Goal: Task Accomplishment & Management: Use online tool/utility

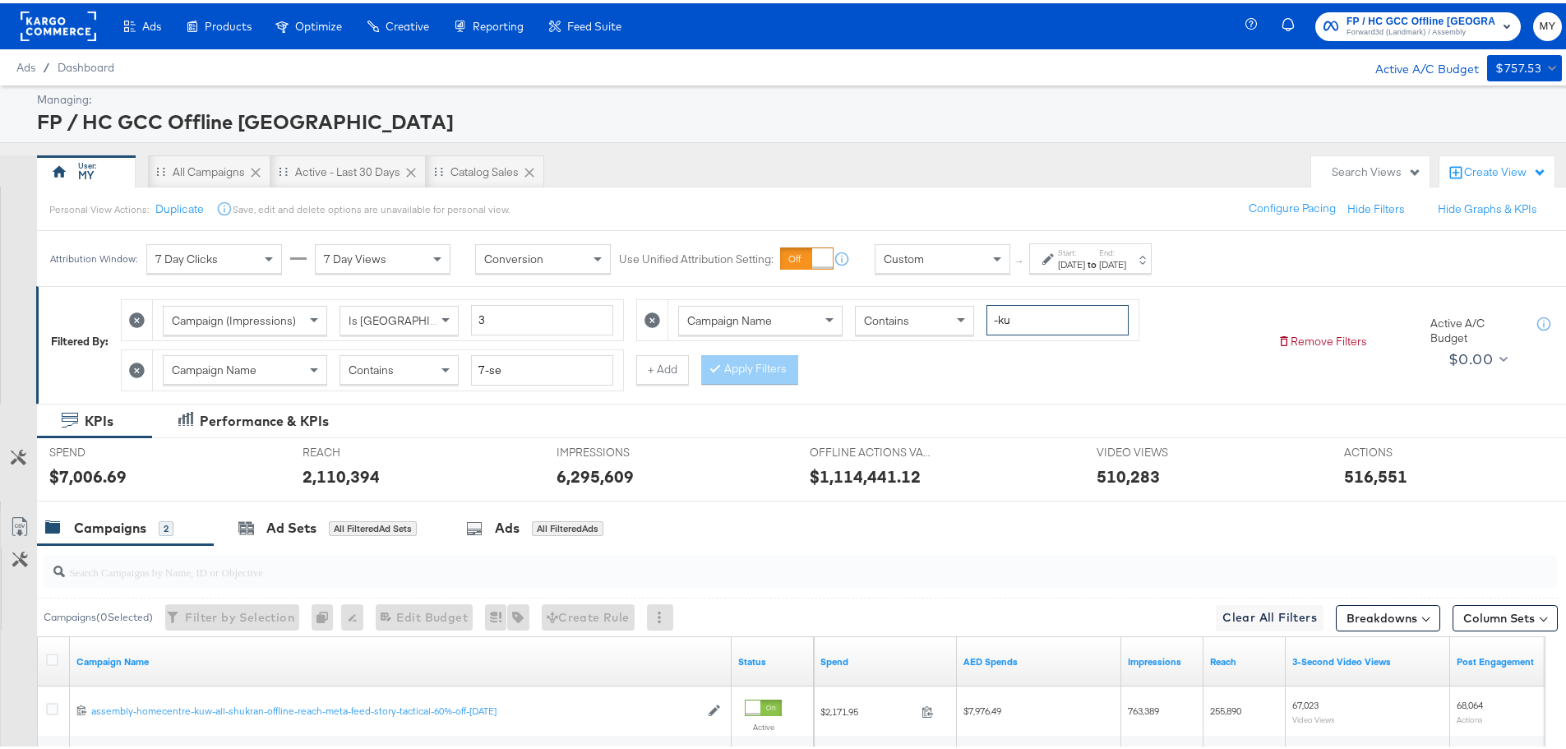
click at [1048, 327] on input "-ku" at bounding box center [1057, 317] width 142 height 30
type input "-qa"
click at [496, 370] on input "7-se" at bounding box center [542, 367] width 142 height 30
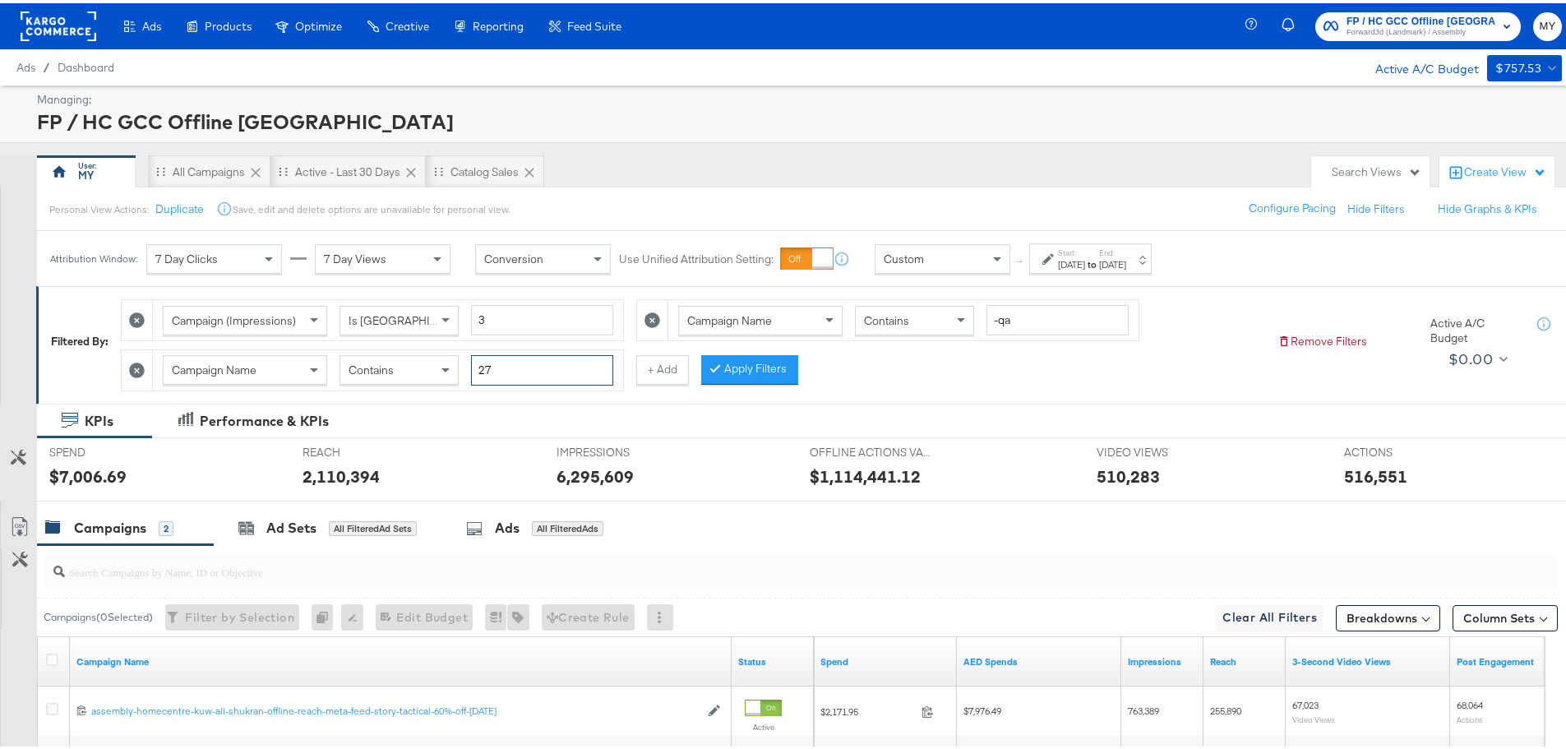
type input "27"
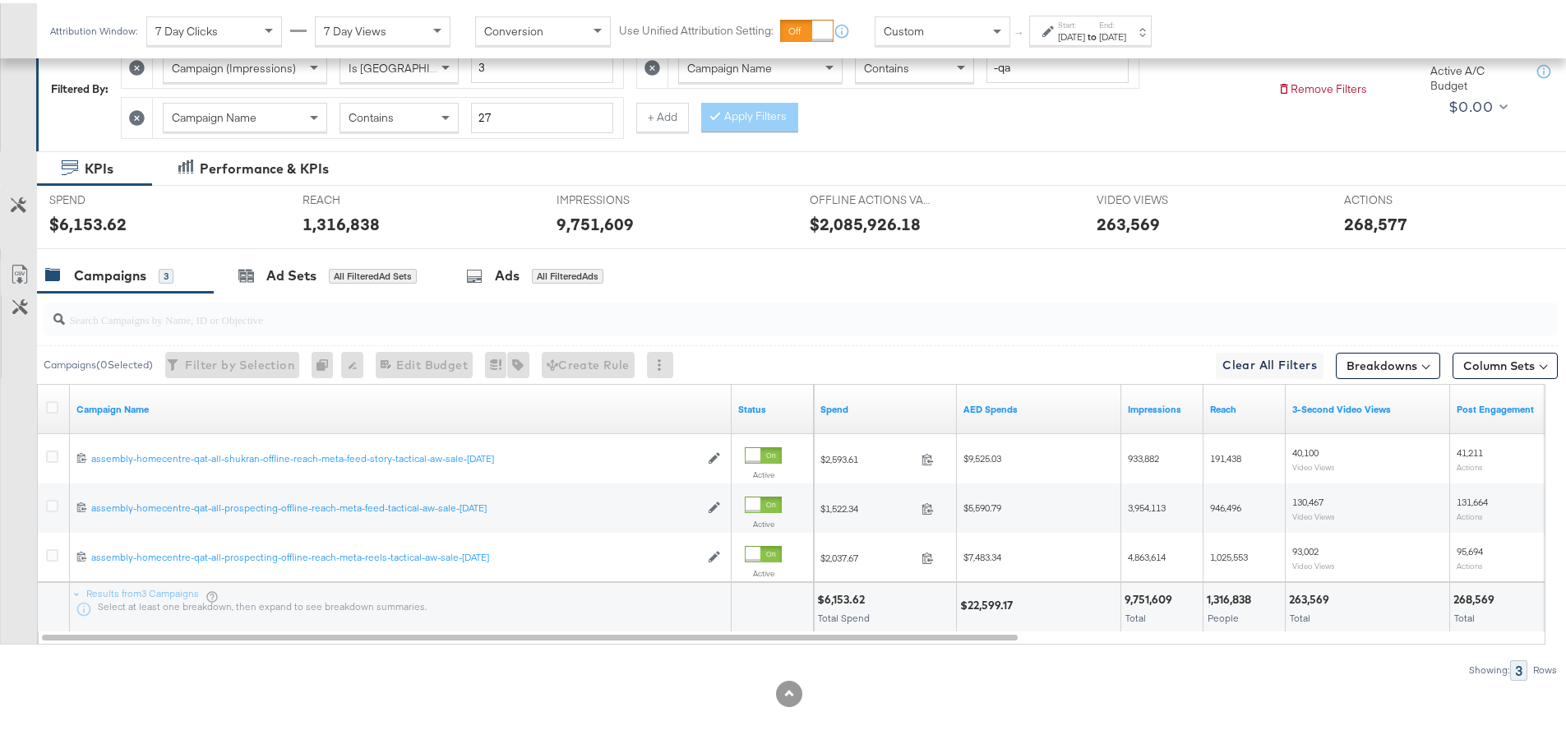
click at [619, 692] on div at bounding box center [789, 690] width 1578 height 26
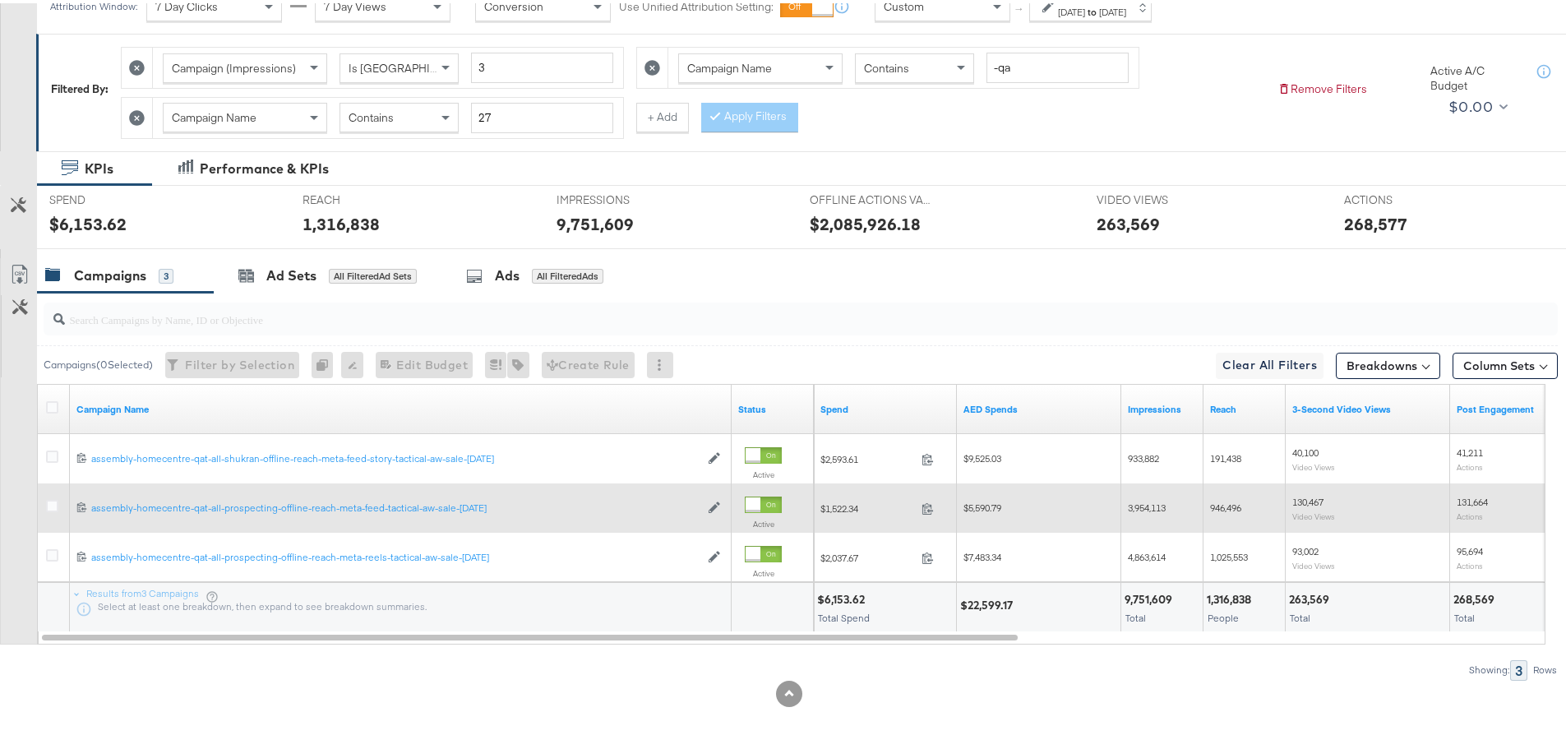
scroll to position [182, 0]
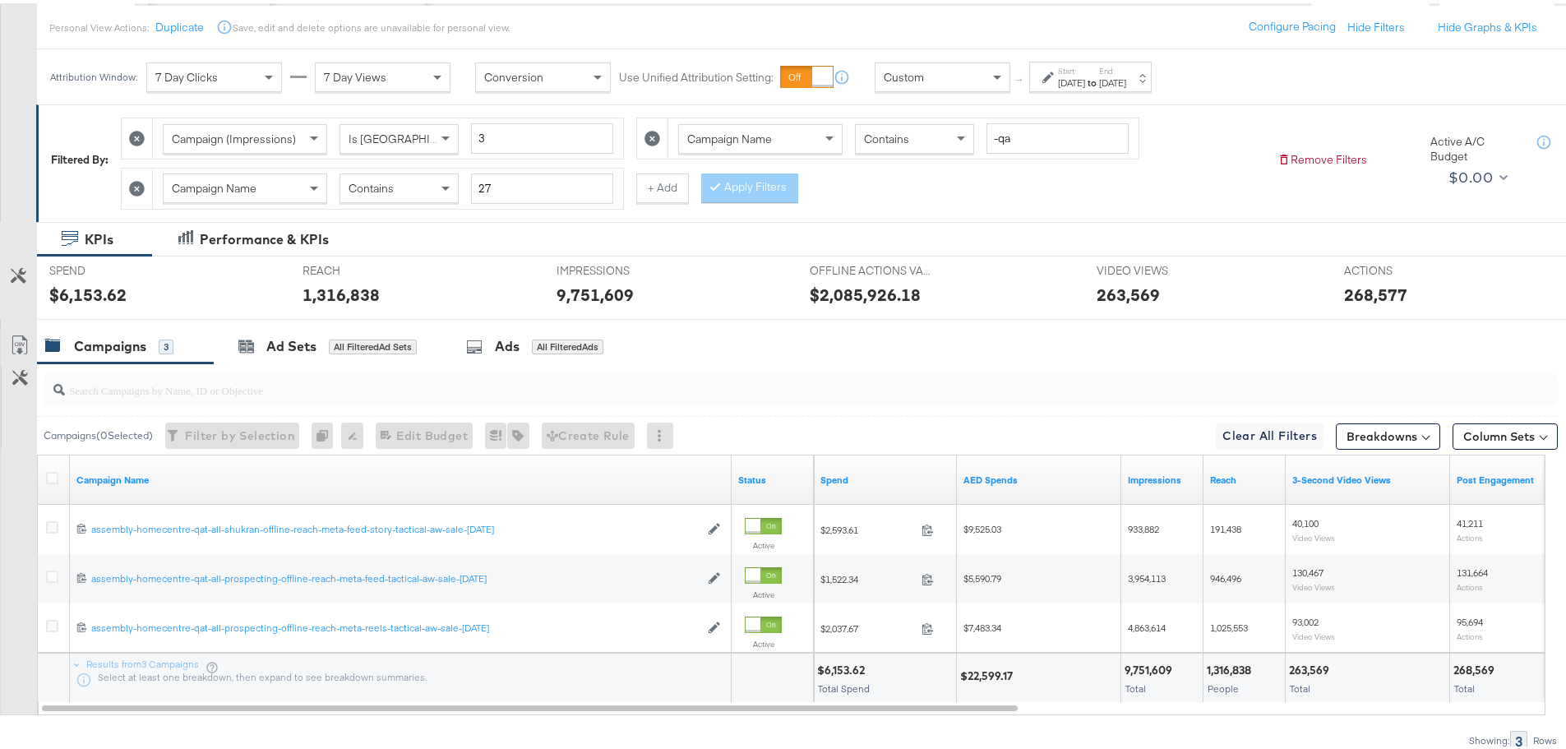
click at [1126, 76] on div "[DATE]" at bounding box center [1112, 79] width 27 height 13
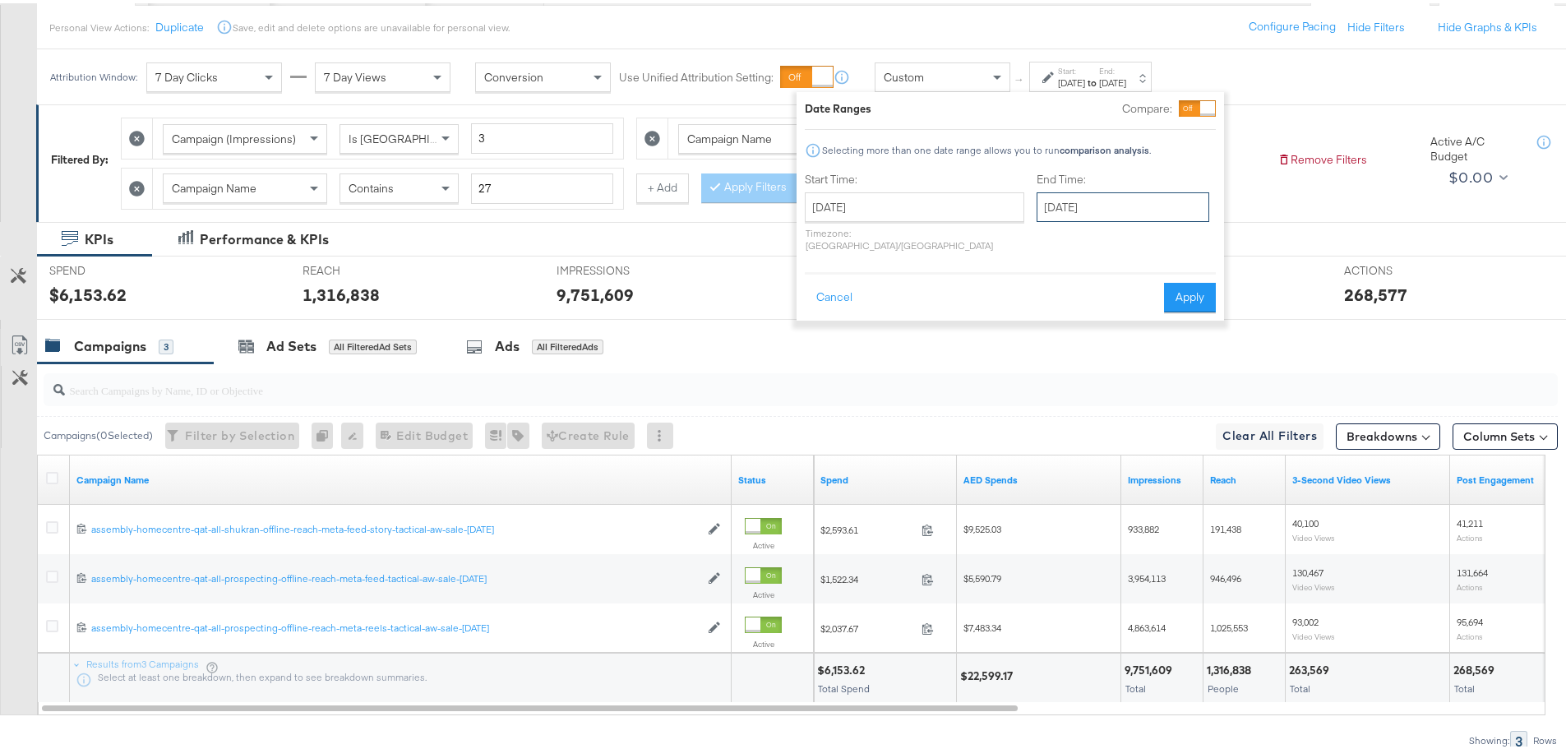
click at [1096, 205] on input "[DATE]" at bounding box center [1122, 204] width 173 height 30
click at [1041, 379] on td "28" at bounding box center [1055, 378] width 28 height 23
type input "[DATE]"
click at [1209, 285] on button "Apply" at bounding box center [1189, 294] width 52 height 30
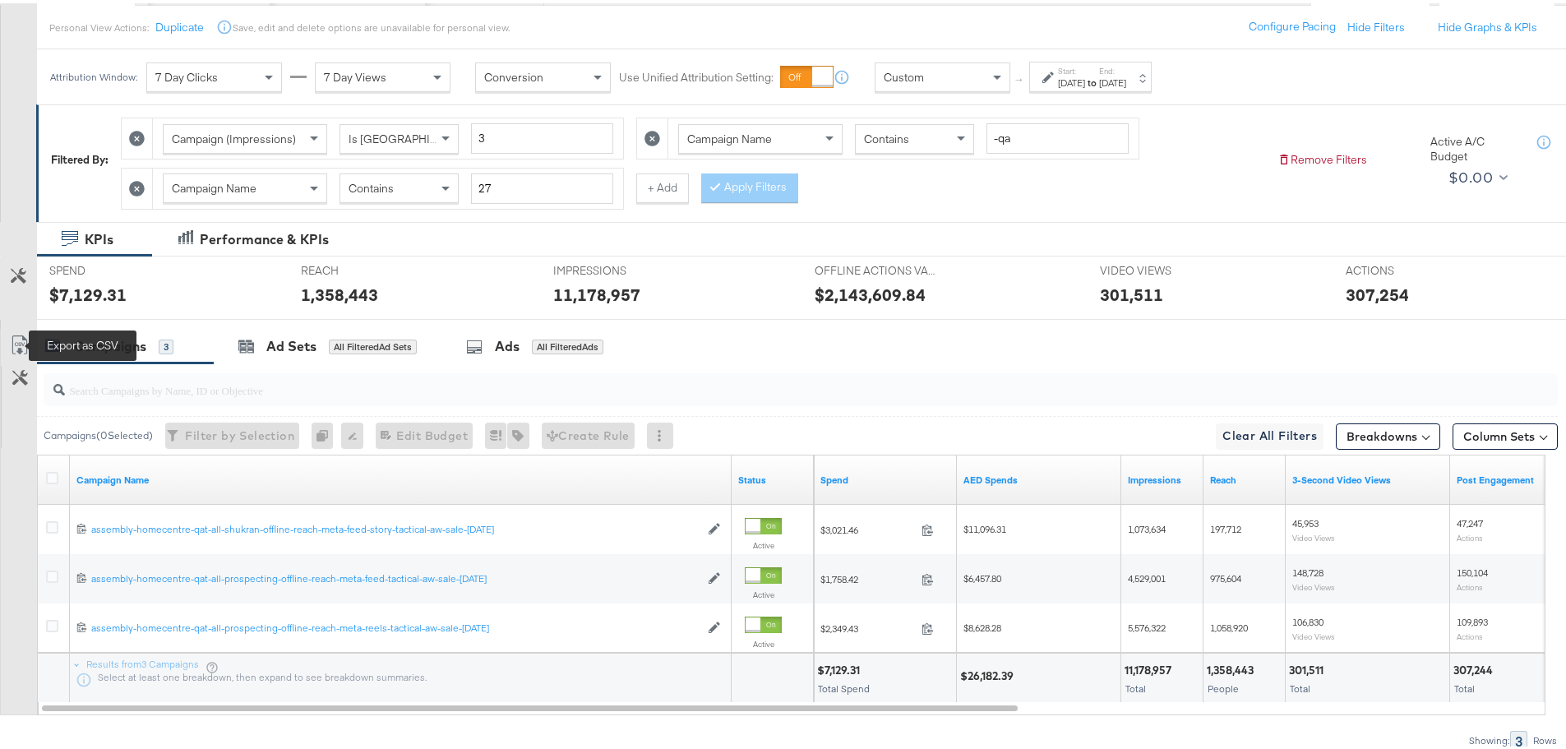
click at [12, 342] on icon at bounding box center [20, 342] width 20 height 20
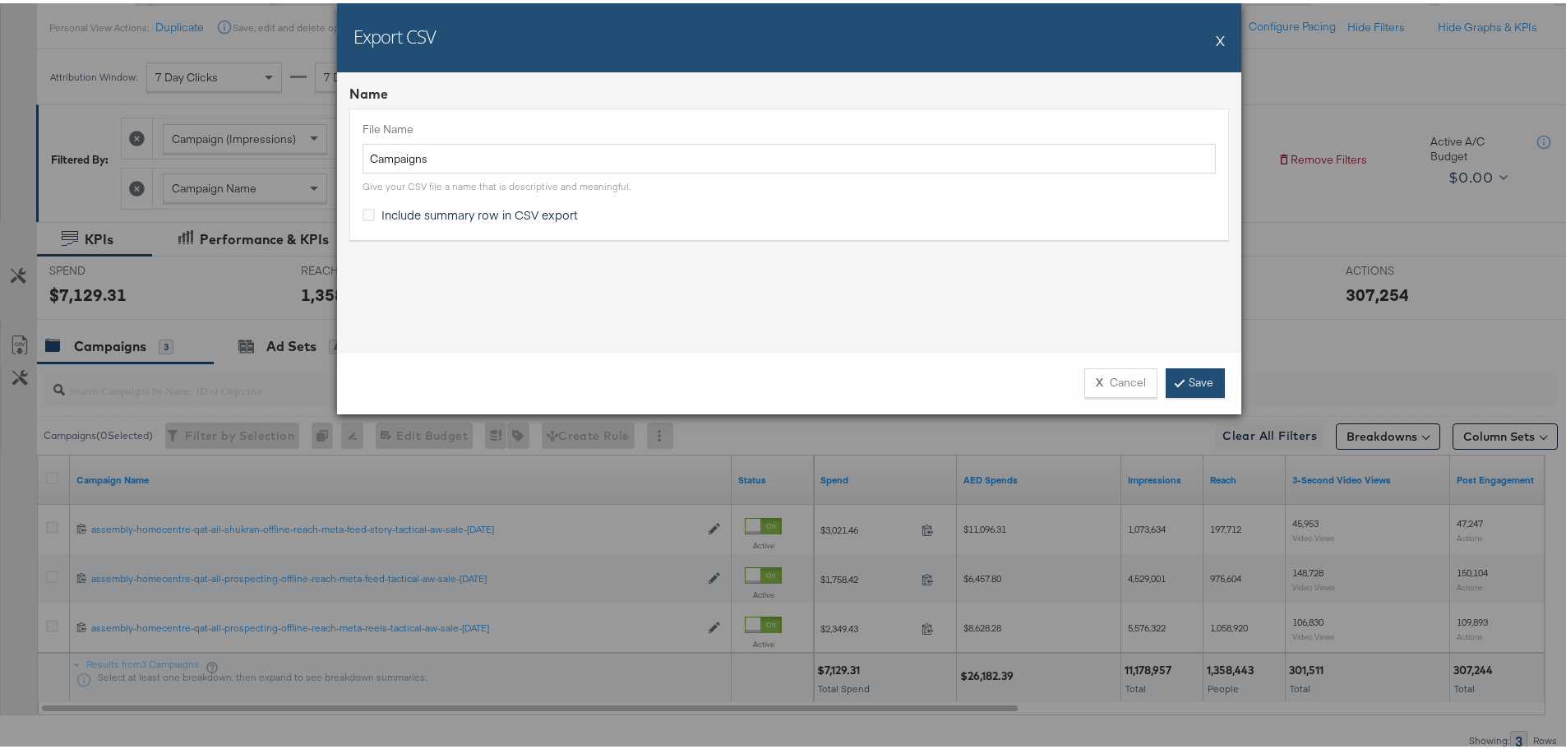
click at [1207, 378] on link "Save" at bounding box center [1194, 380] width 59 height 30
